Goal: Task Accomplishment & Management: Use online tool/utility

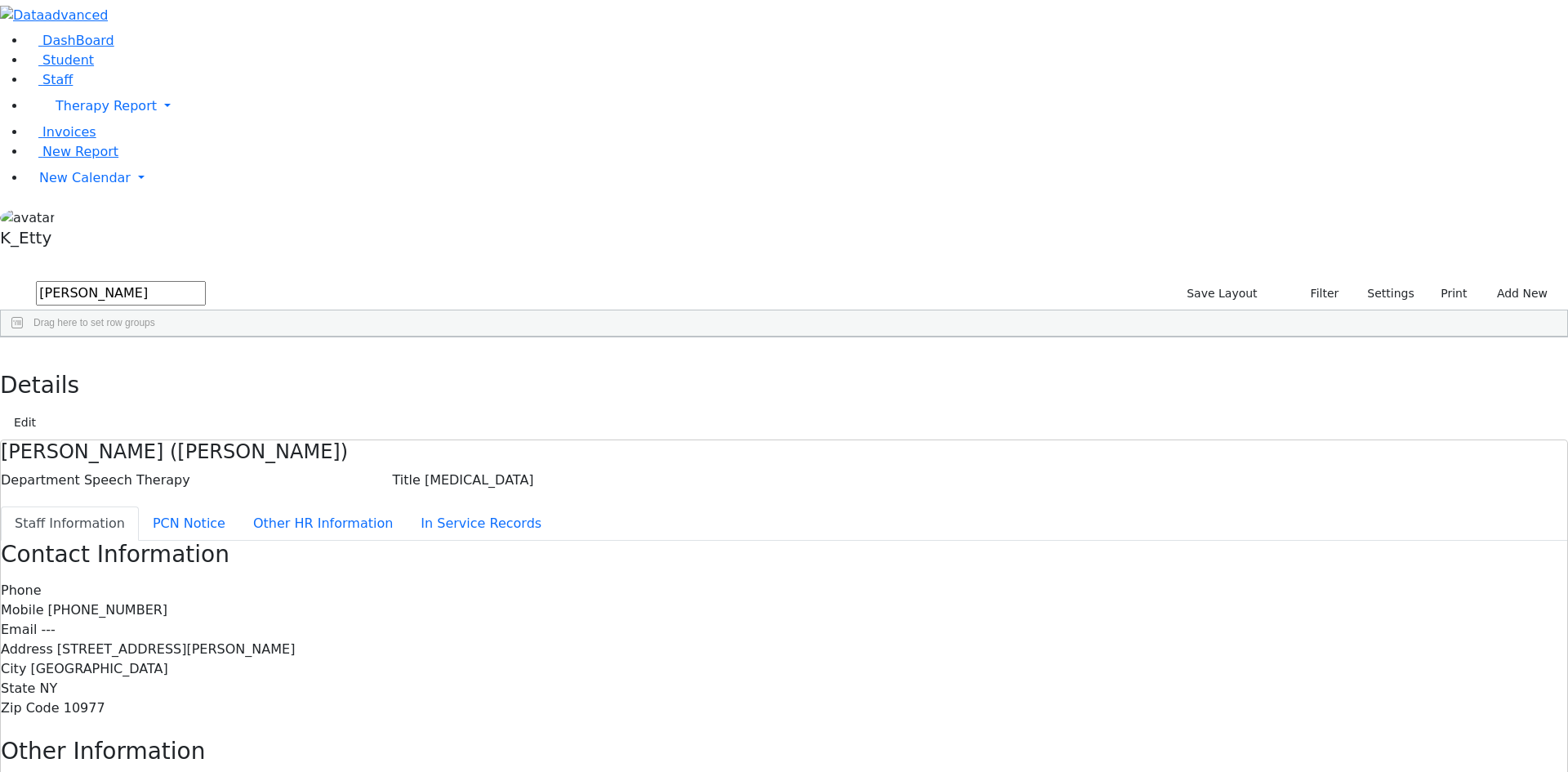
drag, startPoint x: 274, startPoint y: 59, endPoint x: 8, endPoint y: 57, distance: 266.0
click at [8, 57] on div "DashBoard Student Staff Therapy Report Student Old Calendar Report K_Etty" at bounding box center [784, 521] width 1568 height 1041
click at [1369, 281] on button "Settings" at bounding box center [1383, 293] width 75 height 25
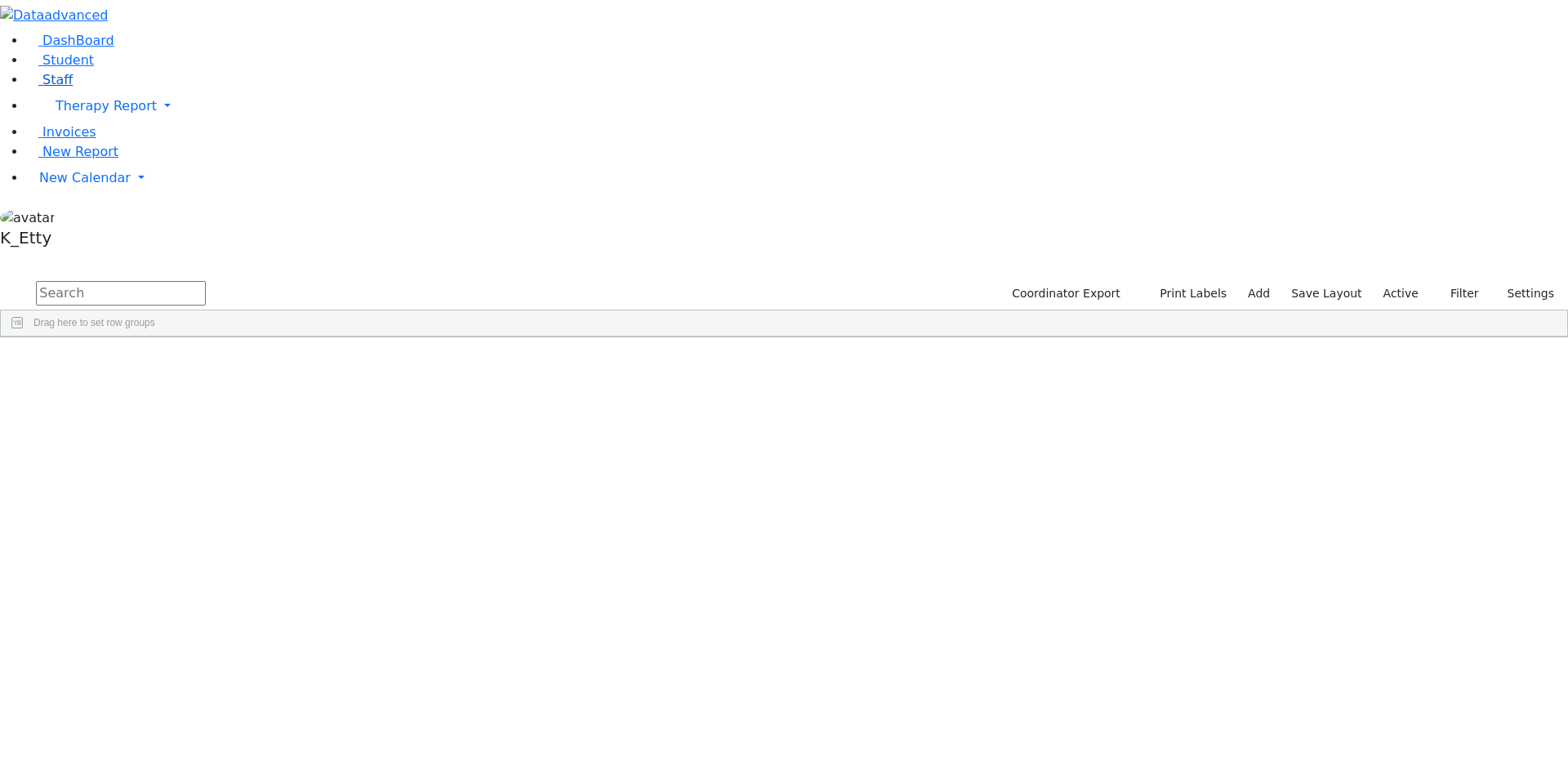
click at [55, 87] on span "Staff" at bounding box center [57, 79] width 30 height 15
click at [1352, 281] on button "Settings" at bounding box center [1383, 293] width 75 height 25
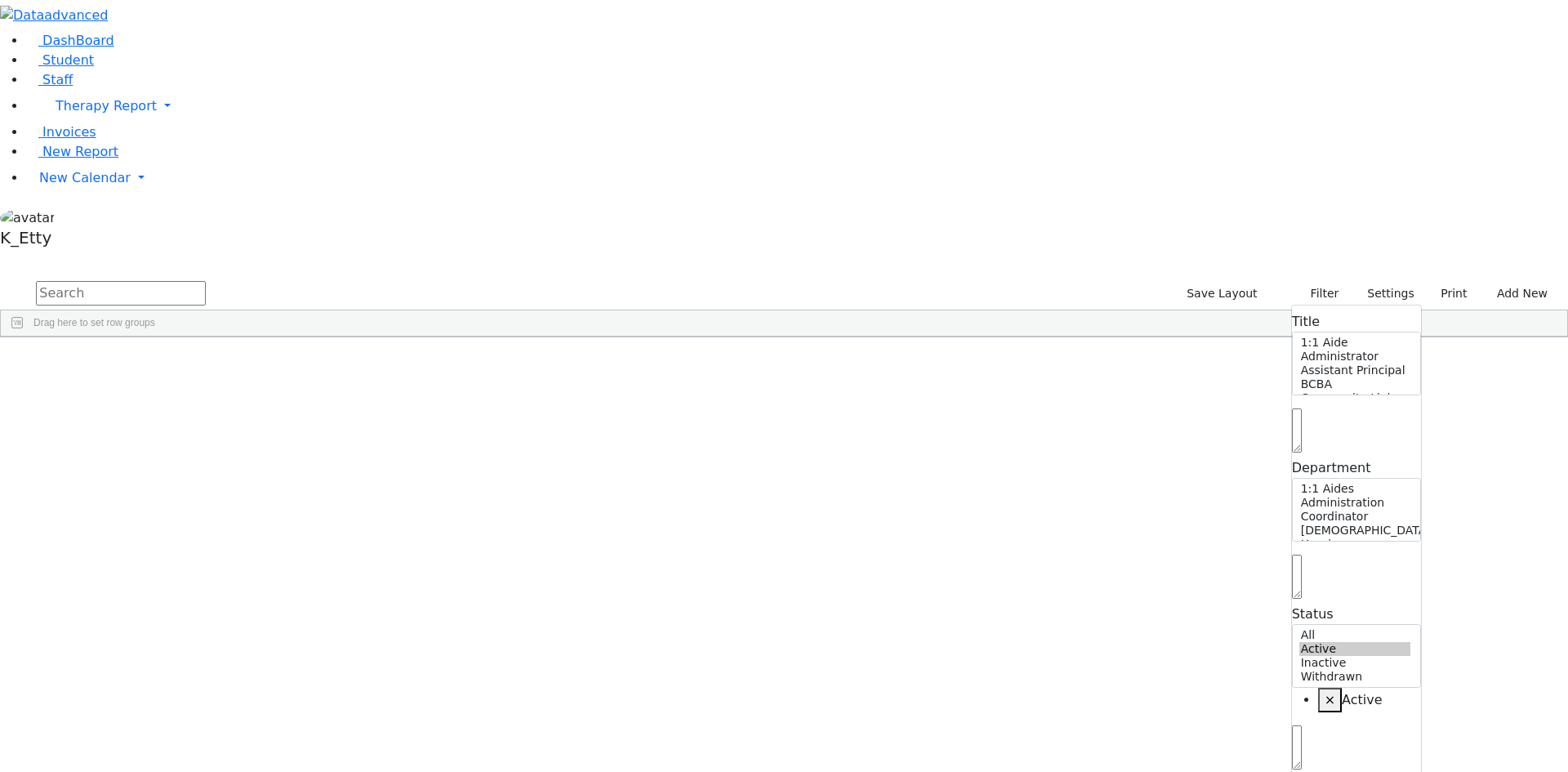
click at [1325, 691] on span "×" at bounding box center [1330, 699] width 11 height 15
select select "Active"
click at [468, 343] on span at bounding box center [462, 350] width 13 height 13
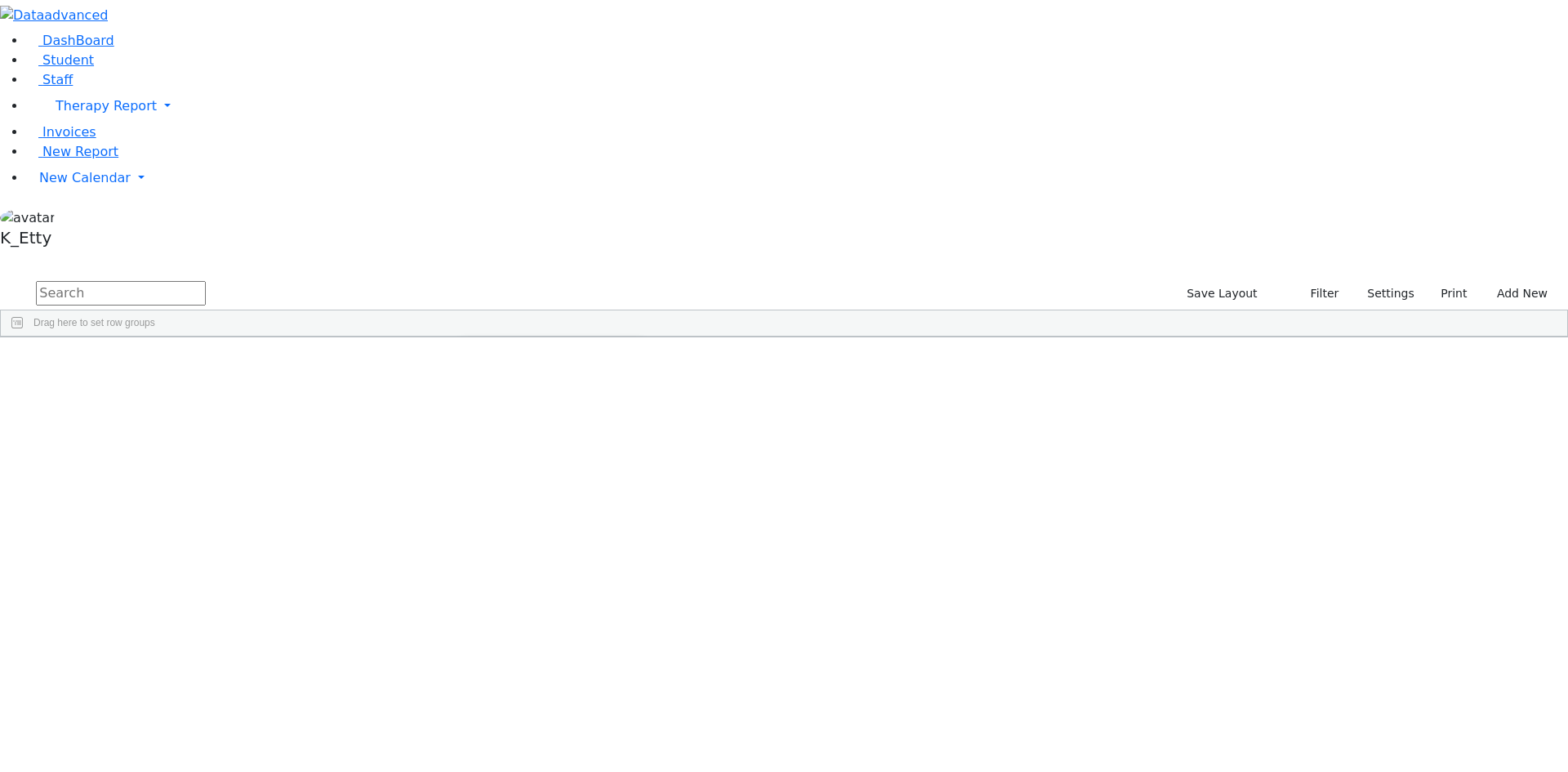
click at [523, 341] on span "filter" at bounding box center [509, 352] width 28 height 21
click at [526, 439] on div "(Select All)" at bounding box center [502, 445] width 46 height 12
click at [542, 479] on div "Administration" at bounding box center [511, 484] width 62 height 12
click at [531, 498] on div "Coordinator" at bounding box center [505, 504] width 51 height 12
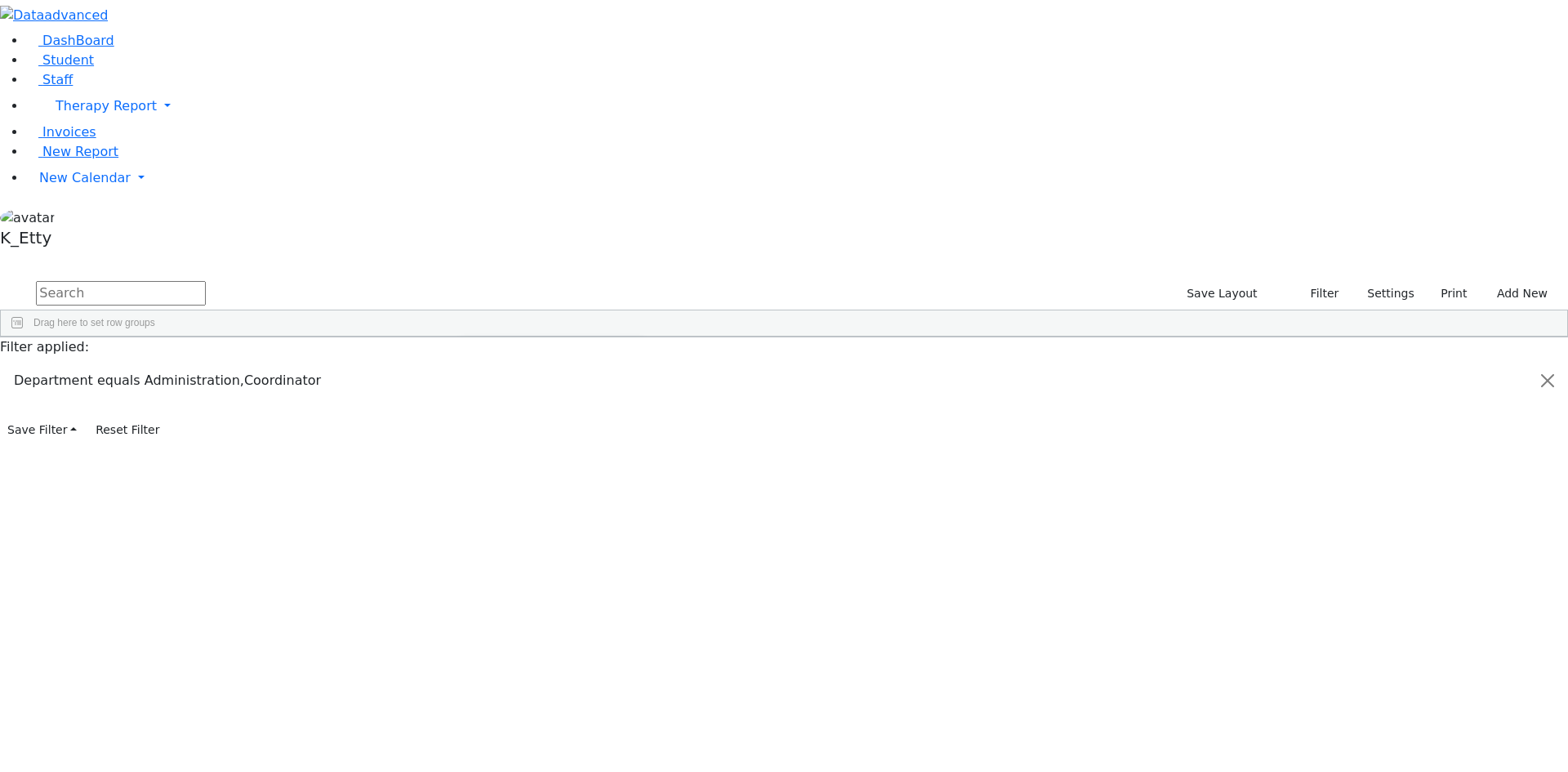
click at [633, 491] on div "Instructional Support" at bounding box center [548, 500] width 170 height 19
click at [569, 494] on div "Instructional Support" at bounding box center [524, 500] width 90 height 12
click at [536, 515] on div "Maintenance" at bounding box center [507, 521] width 56 height 12
click at [536, 534] on div "Maintenance" at bounding box center [507, 540] width 56 height 12
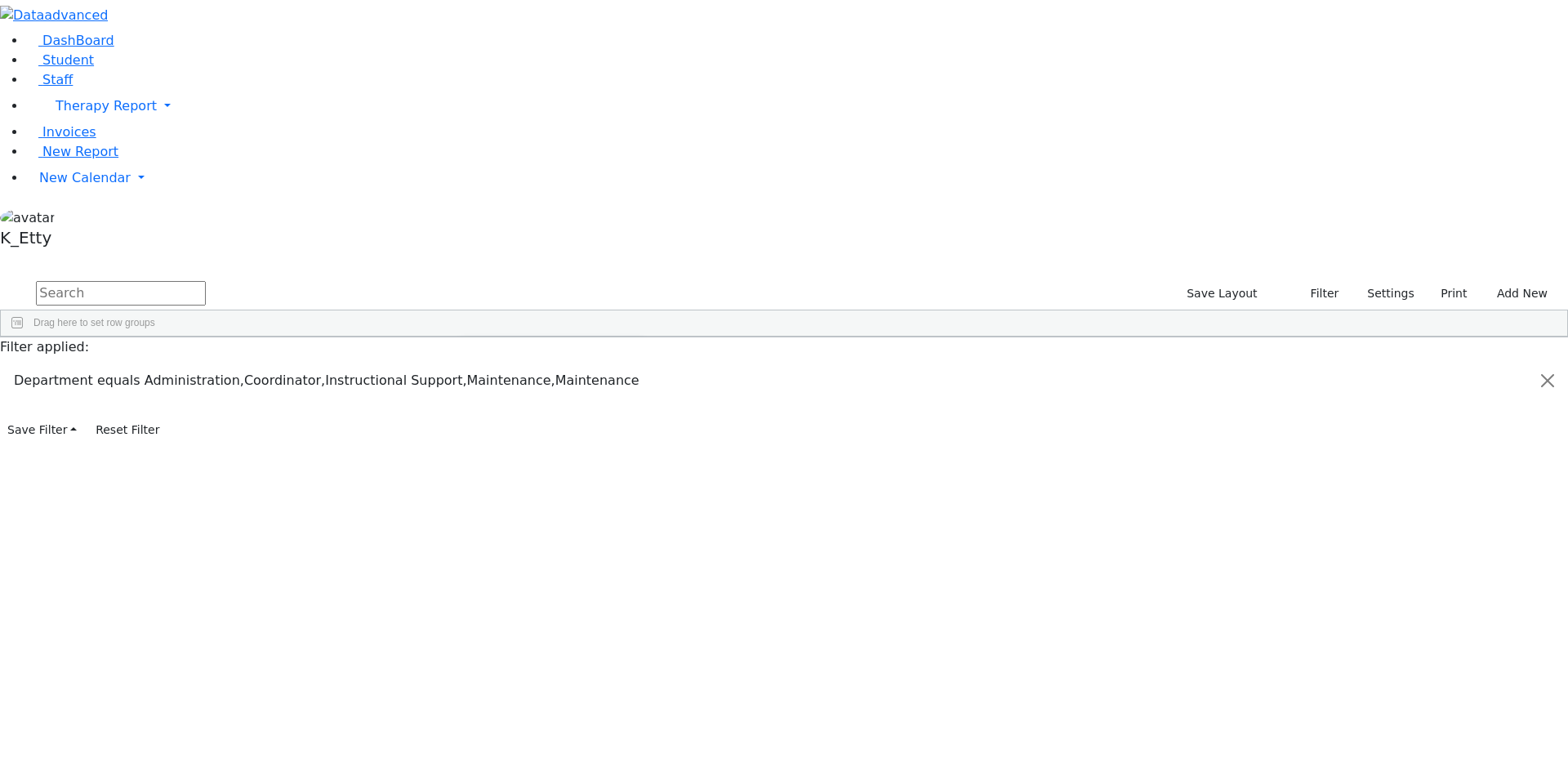
click at [513, 511] on div "Nursing" at bounding box center [496, 517] width 34 height 12
click at [527, 468] on div "Office Staff" at bounding box center [503, 474] width 48 height 12
click at [527, 489] on div "Other Staff" at bounding box center [503, 494] width 47 height 12
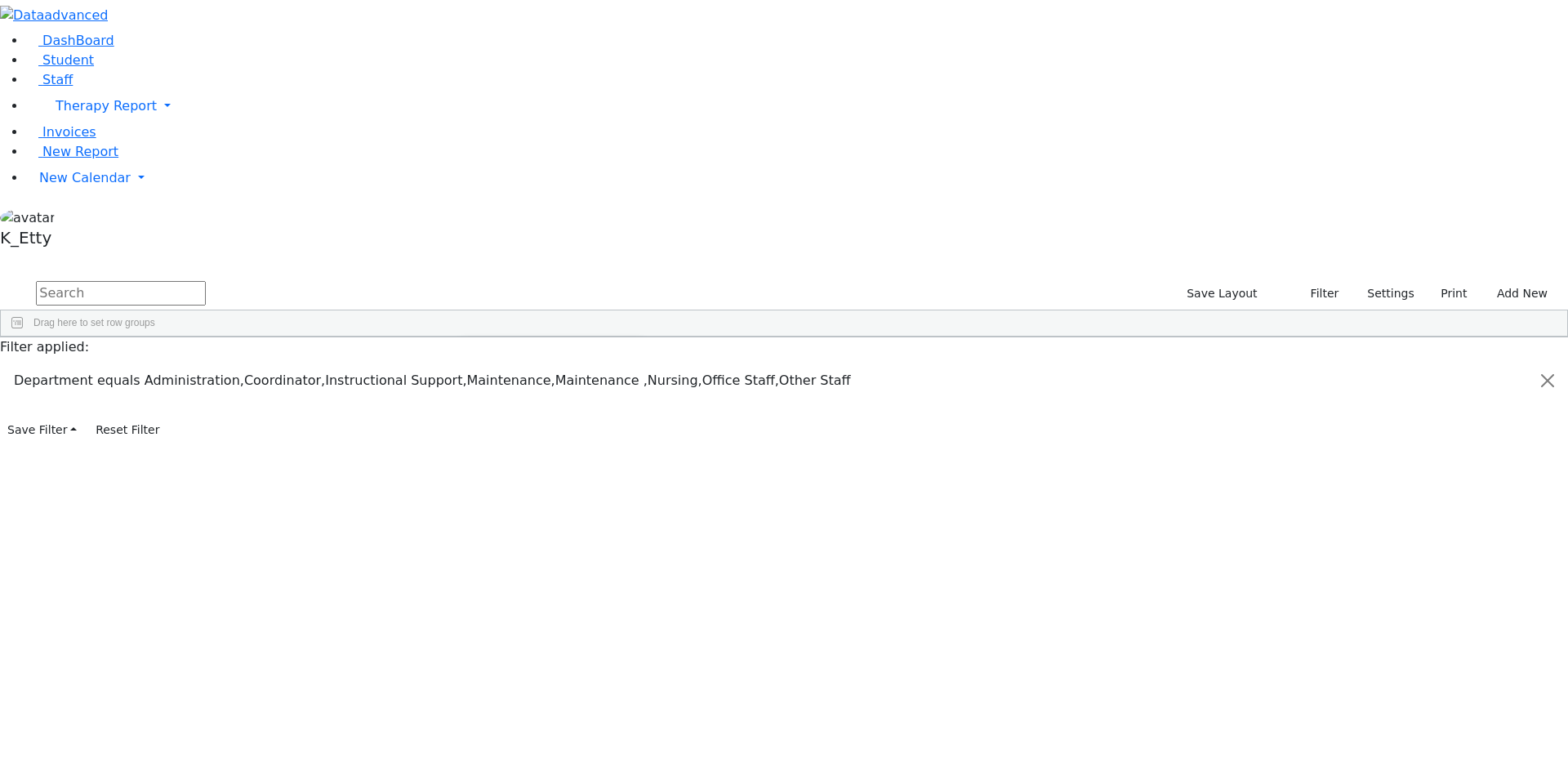
click at [206, 281] on input "text" at bounding box center [121, 293] width 170 height 24
click at [854, 336] on div "Location" at bounding box center [814, 349] width 77 height 26
click at [866, 336] on div at bounding box center [863, 349] width 7 height 26
click at [854, 343] on span at bounding box center [847, 350] width 13 height 13
click at [912, 439] on div "(Select All)" at bounding box center [887, 445] width 46 height 12
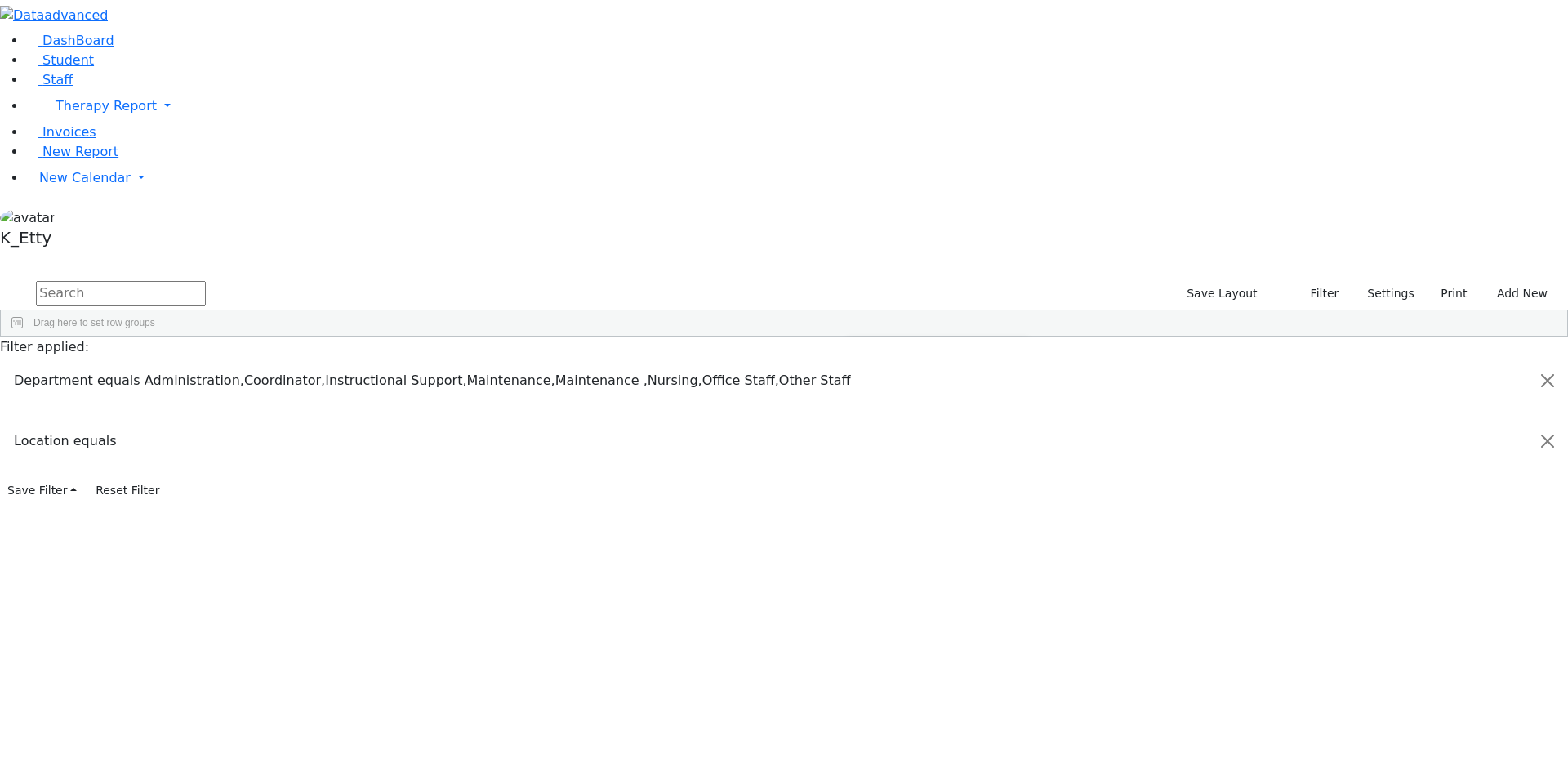
click at [954, 498] on div "ECEC/Public School" at bounding box center [909, 504] width 89 height 12
click at [924, 537] on div "Public School" at bounding box center [894, 543] width 60 height 12
drag, startPoint x: 981, startPoint y: 320, endPoint x: 989, endPoint y: 315, distance: 9.4
click at [847, 536] on span "Export" at bounding box center [791, 547] width 112 height 23
drag, startPoint x: 1038, startPoint y: 325, endPoint x: 1077, endPoint y: 323, distance: 39.1
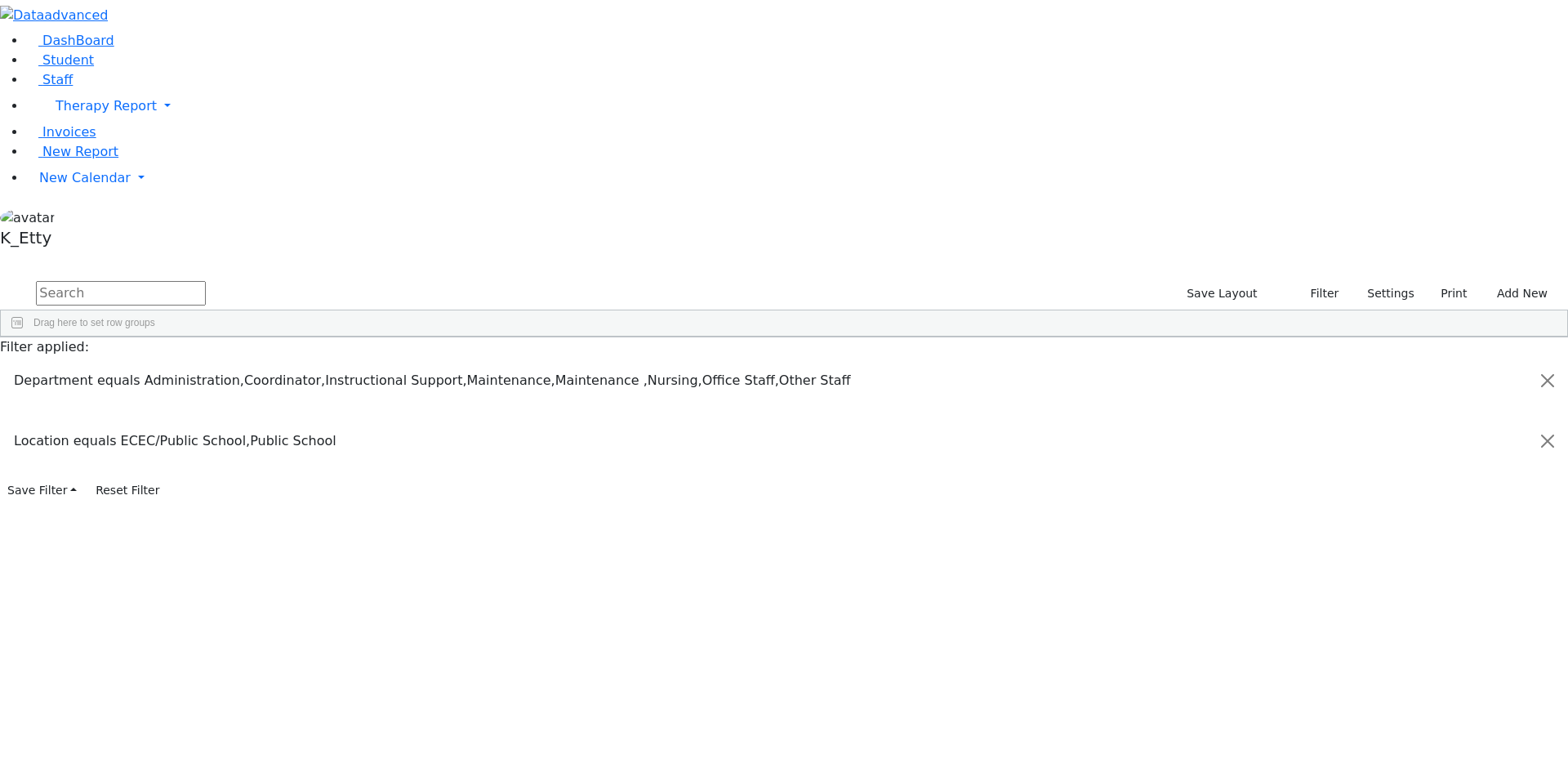
click at [878, 536] on span at bounding box center [862, 547] width 31 height 23
click at [1001, 540] on span "CSV Export" at bounding box center [953, 551] width 98 height 23
click at [455, 336] on div "Department" at bounding box center [423, 349] width 64 height 26
click at [862, 519] on span at bounding box center [846, 530] width 31 height 23
drag, startPoint x: 1122, startPoint y: 299, endPoint x: 1132, endPoint y: 299, distance: 10.0
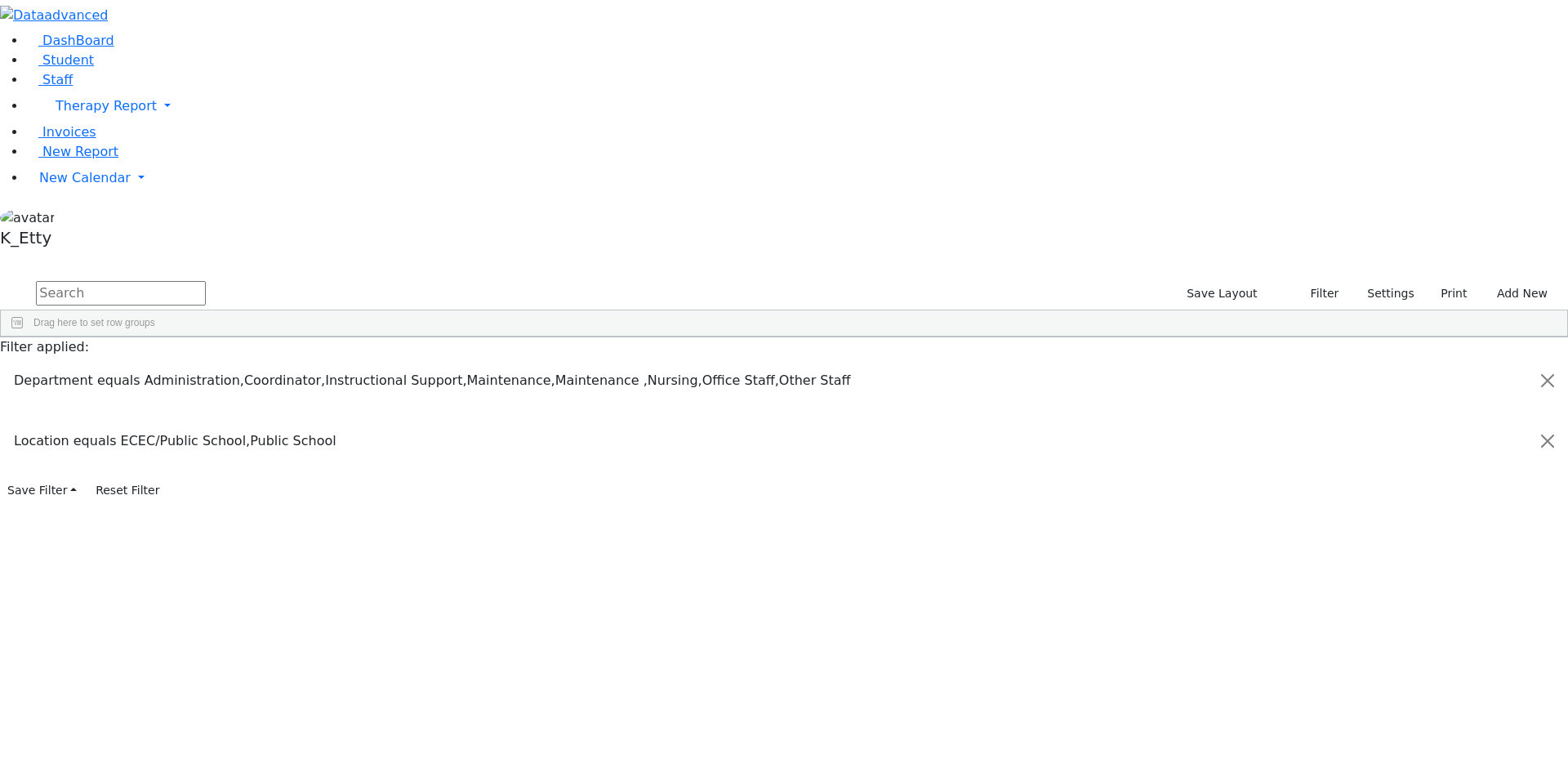
click at [986, 522] on span "CSV Export" at bounding box center [937, 533] width 98 height 23
click at [560, 579] on span "Export" at bounding box center [504, 590] width 112 height 23
click at [715, 606] on span "Excel Export (.xlsx)‎" at bounding box center [666, 617] width 98 height 23
